Goal: Task Accomplishment & Management: Manage account settings

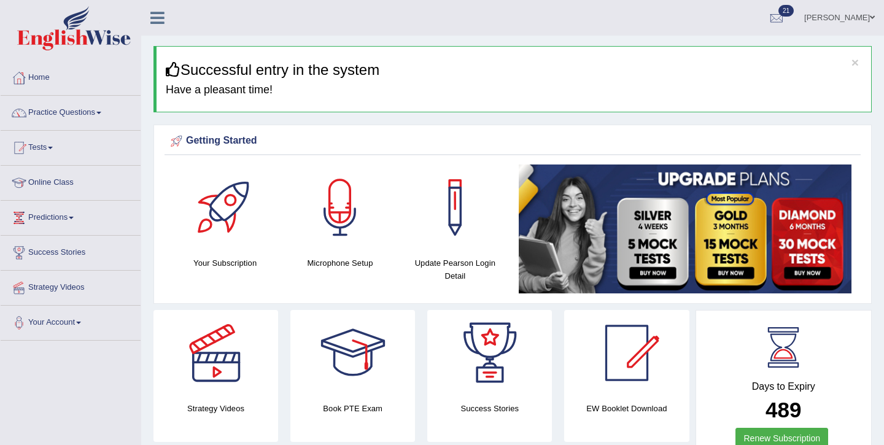
click at [852, 26] on link "[PERSON_NAME]" at bounding box center [839, 16] width 89 height 32
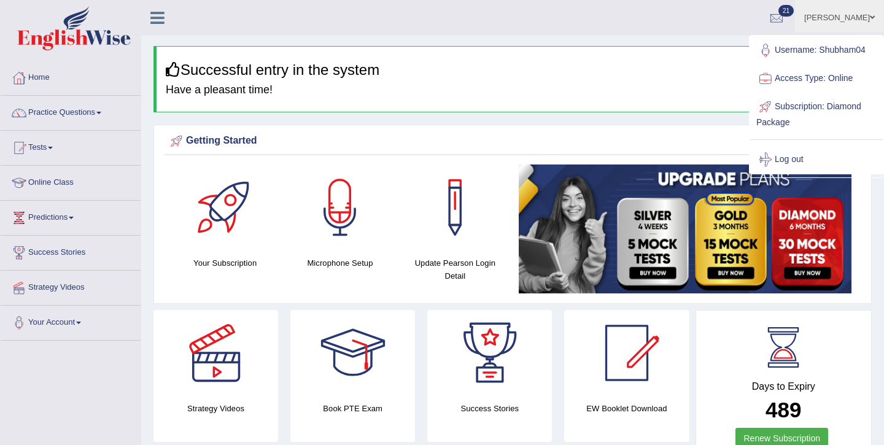
click at [788, 105] on link "Subscription: Diamond Package" at bounding box center [816, 113] width 133 height 41
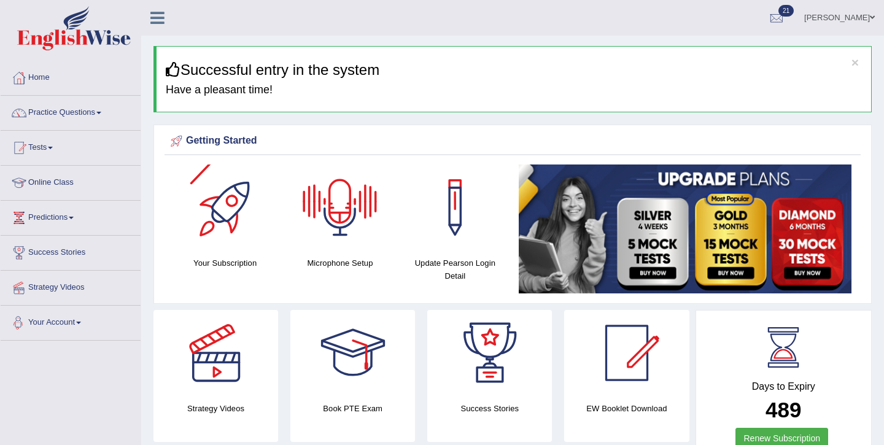
click at [53, 323] on link "Your Account" at bounding box center [71, 321] width 140 height 31
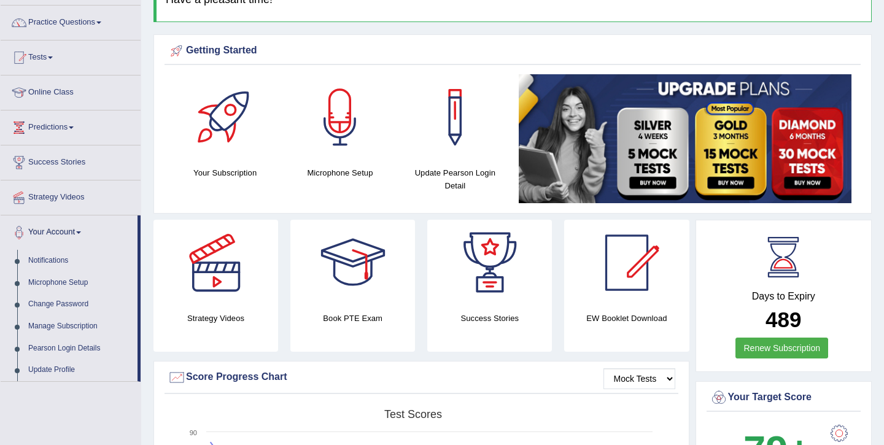
scroll to position [92, 0]
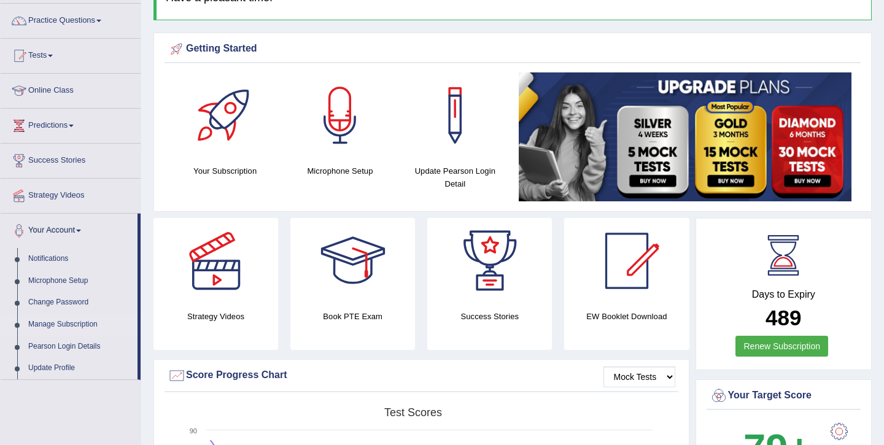
click at [66, 321] on link "Manage Subscription" at bounding box center [80, 325] width 115 height 22
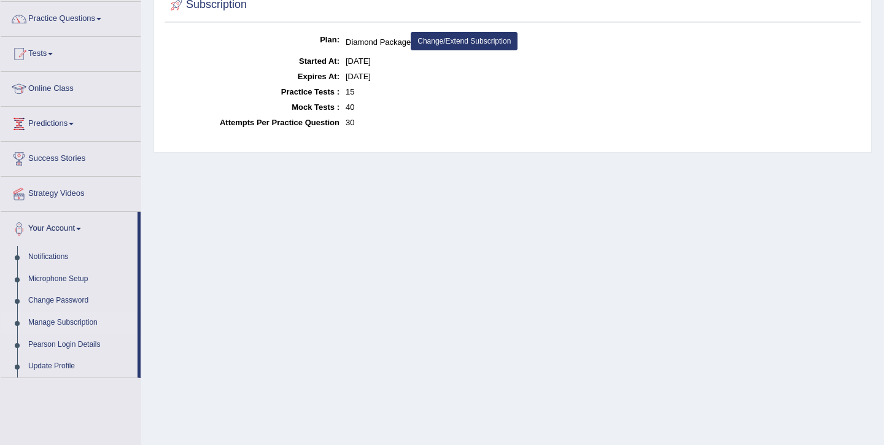
scroll to position [144, 0]
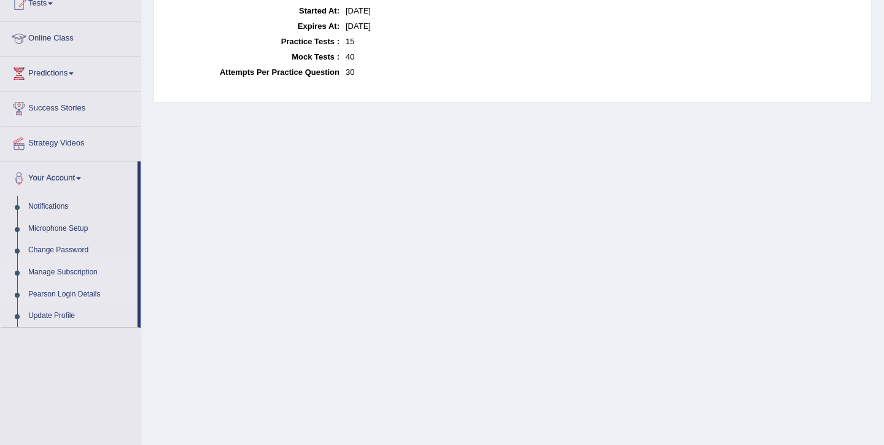
click at [72, 294] on link "Pearson Login Details" at bounding box center [80, 295] width 115 height 22
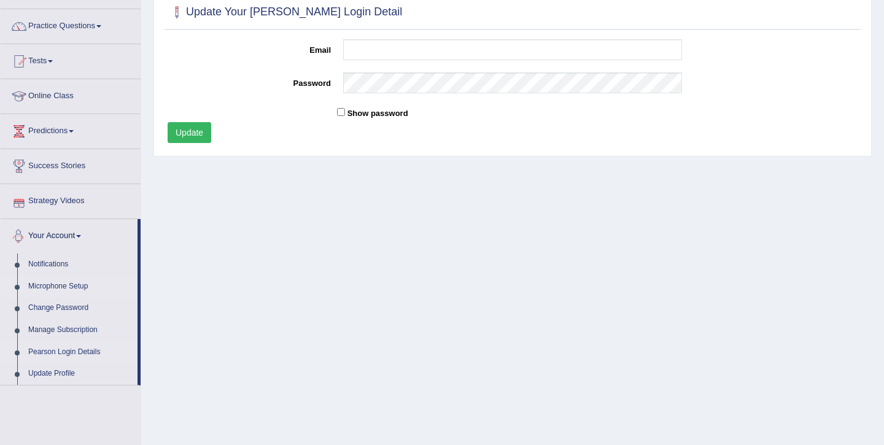
scroll to position [113, 0]
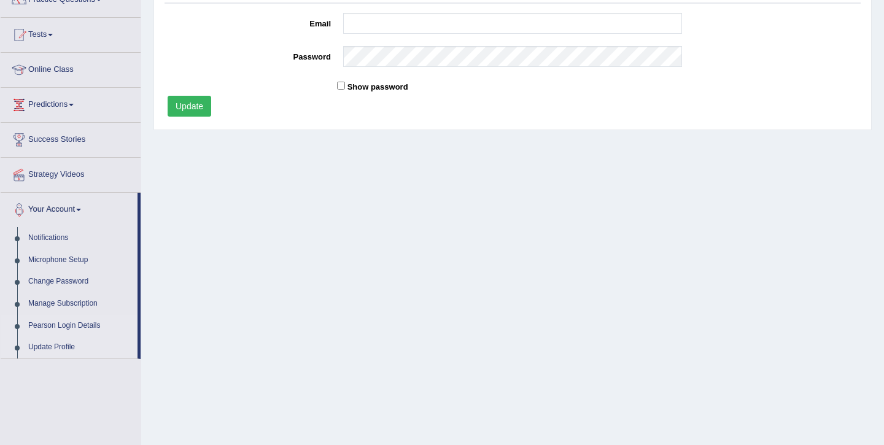
click at [47, 352] on link "Update Profile" at bounding box center [80, 348] width 115 height 22
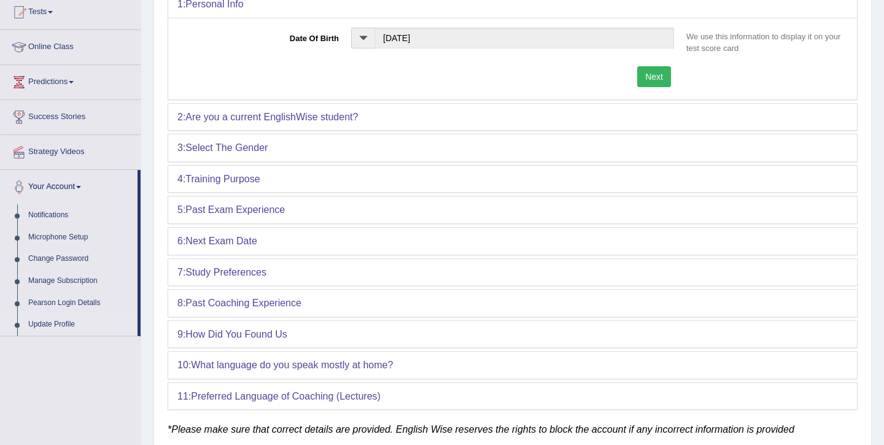
scroll to position [144, 0]
